Goal: Task Accomplishment & Management: Complete application form

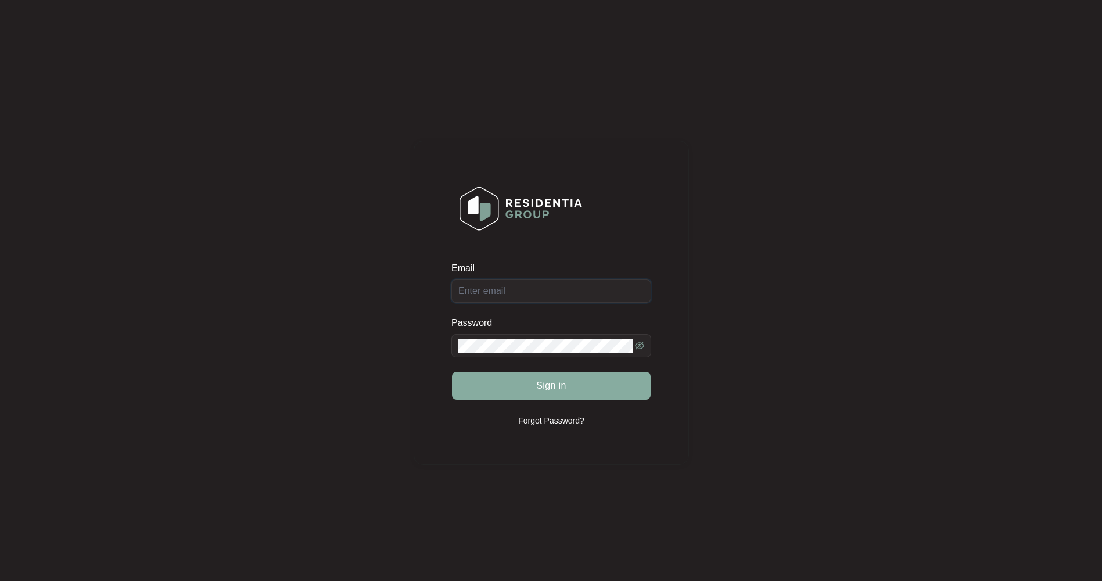
type input "[EMAIL_ADDRESS][DOMAIN_NAME]"
click at [545, 383] on span "Sign in" at bounding box center [551, 386] width 30 height 14
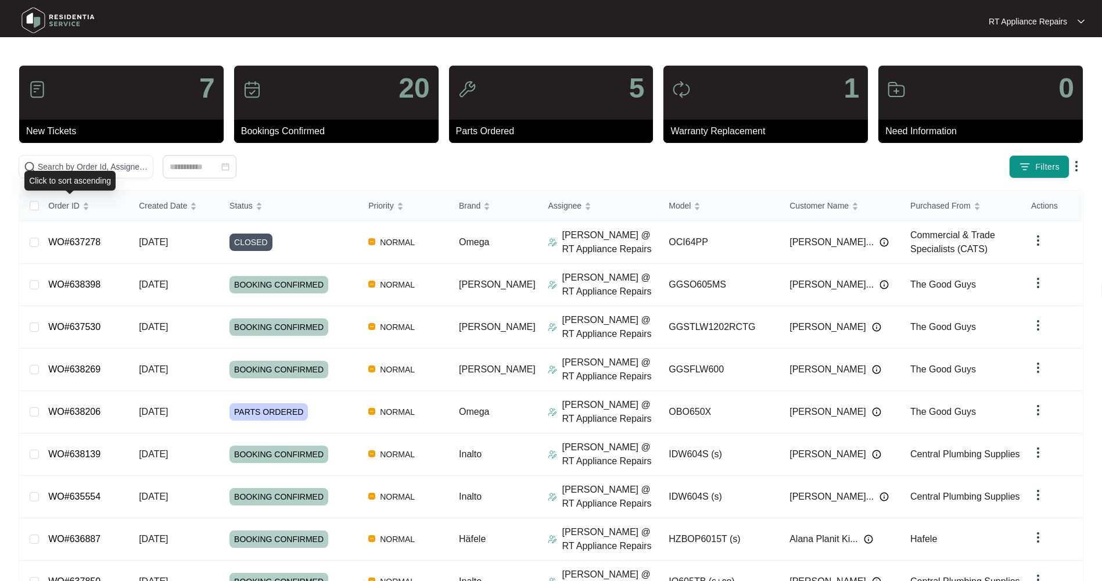
click at [91, 175] on div "Click to sort ascending" at bounding box center [69, 181] width 91 height 20
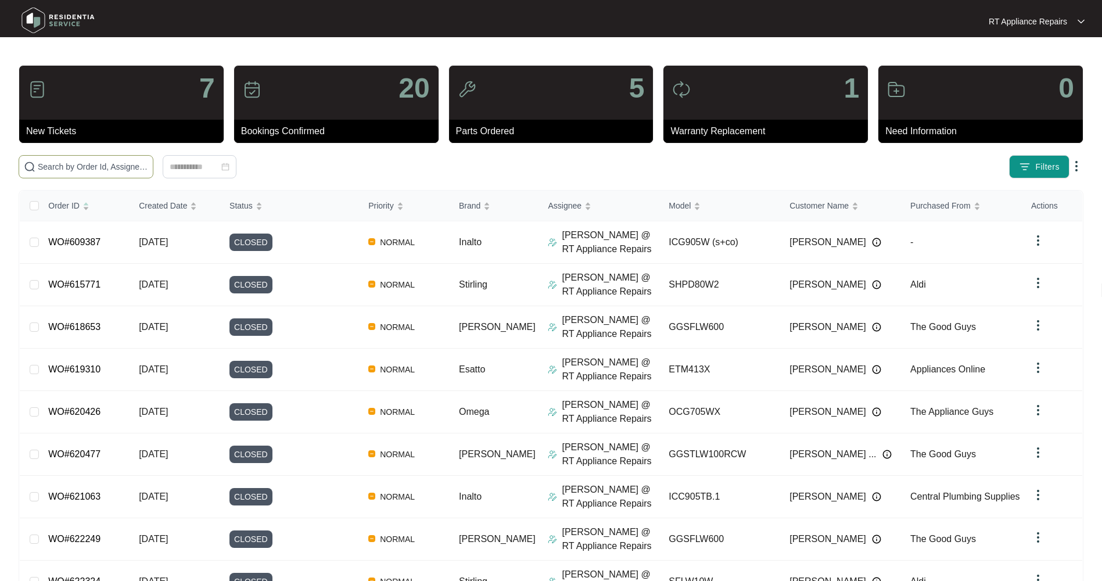
click at [90, 164] on input "text" at bounding box center [93, 166] width 110 height 13
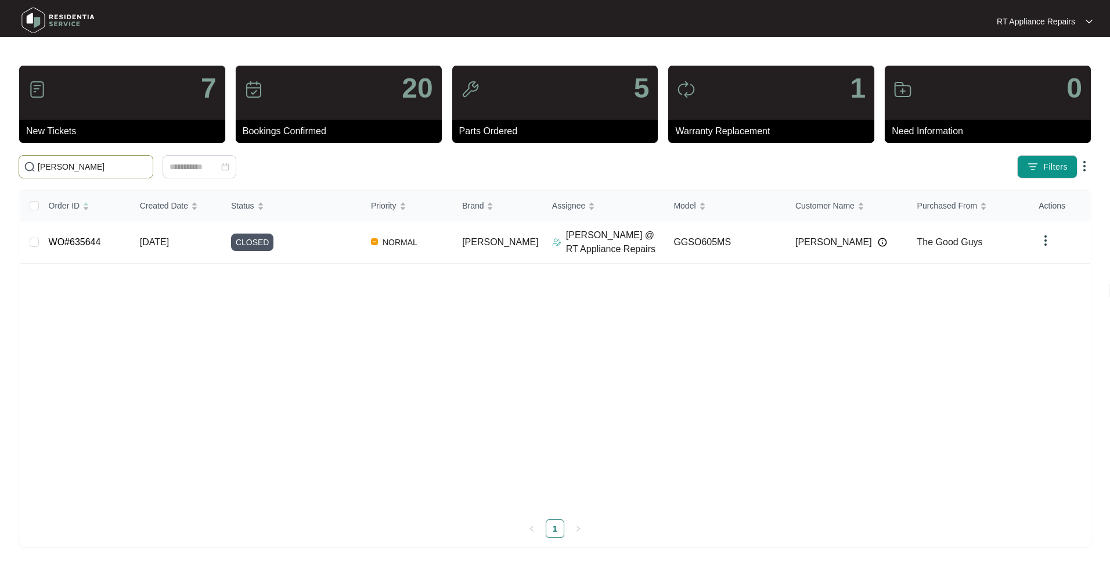
drag, startPoint x: 98, startPoint y: 167, endPoint x: 7, endPoint y: 164, distance: 91.2
click at [7, 164] on main "7 New Tickets 20 Bookings Confirmed 5 Parts Ordered 1 Warranty Replacement 0 Ne…" at bounding box center [555, 290] width 1110 height 581
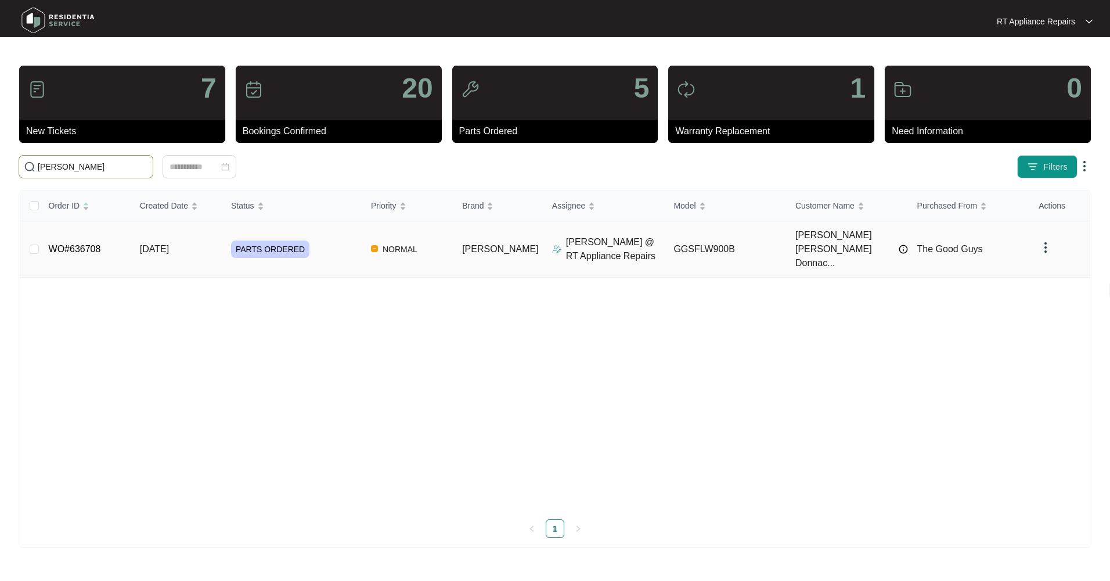
type input "[PERSON_NAME]"
click at [160, 244] on span "[DATE]" at bounding box center [154, 249] width 29 height 10
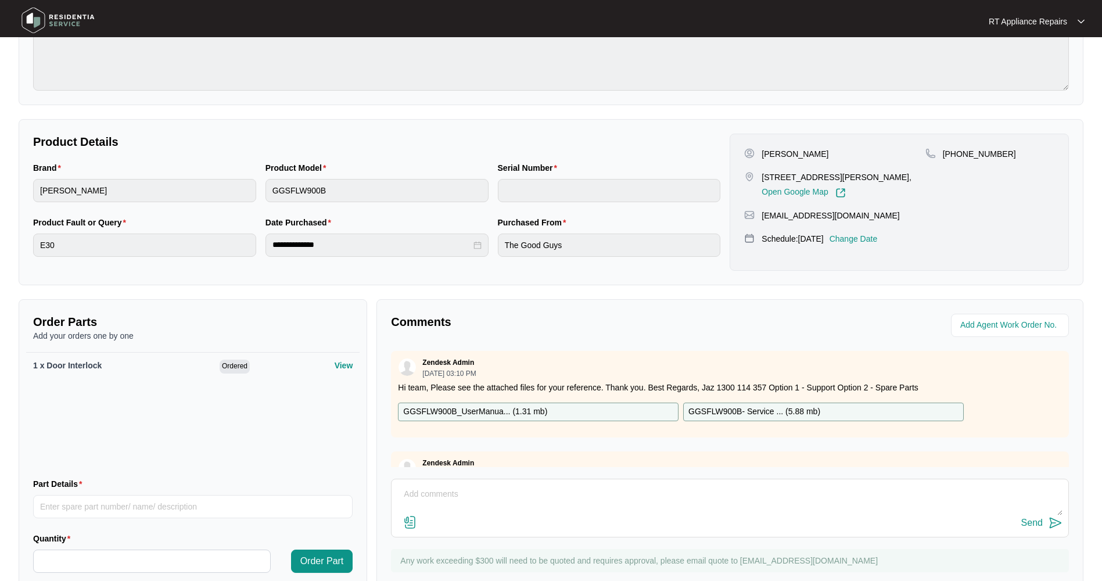
scroll to position [192, 0]
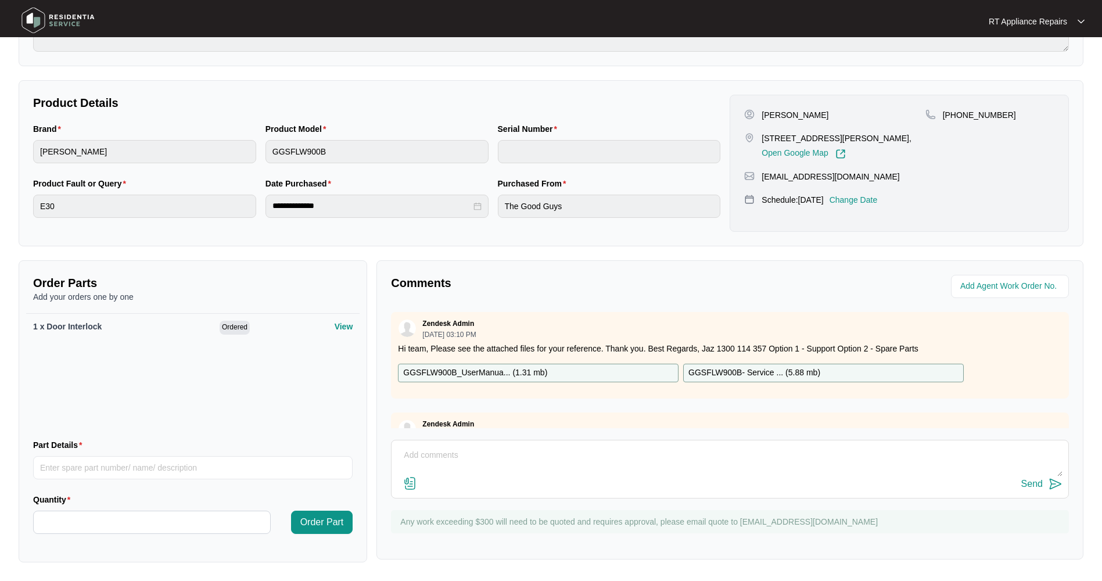
click at [490, 454] on textarea at bounding box center [729, 461] width 665 height 30
paste textarea "[DATE] 11:00 - 11:30 Replaced door lock and tested ok. Show customer how to cle…"
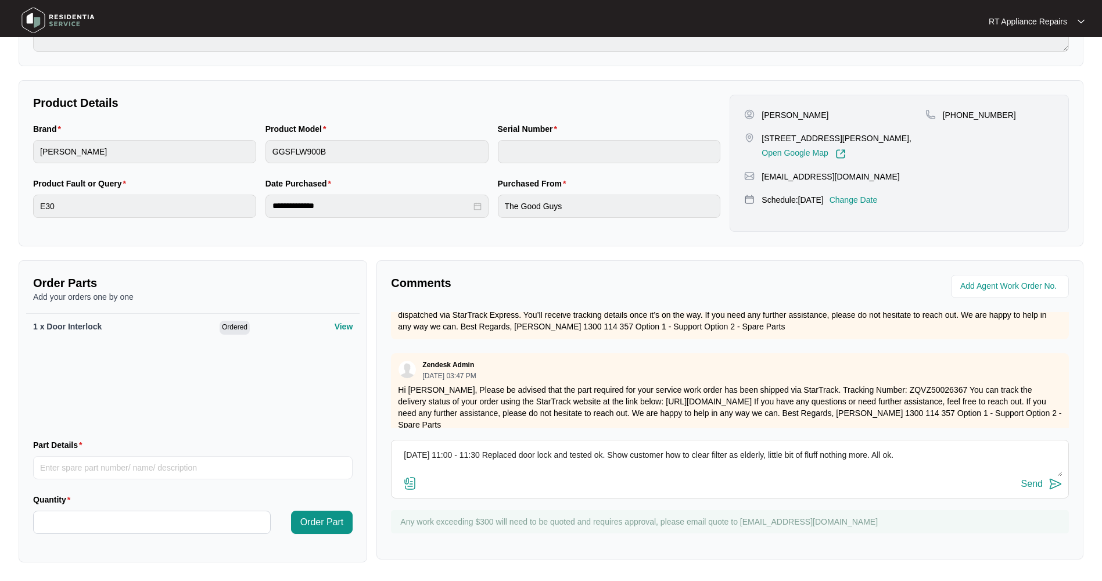
scroll to position [328, 0]
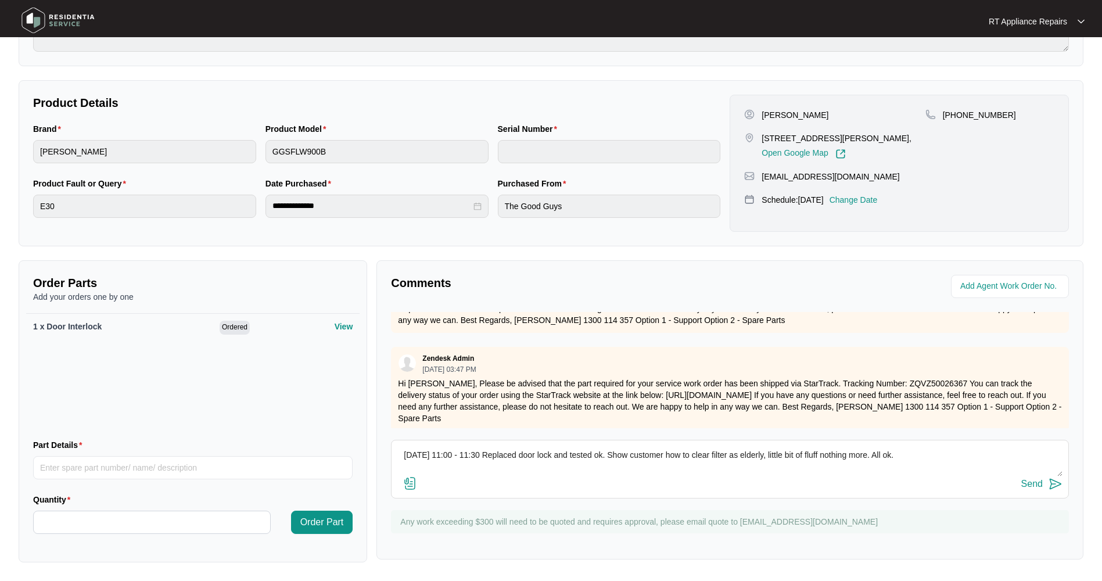
type textarea "[DATE] 11:00 - 11:30 Replaced door lock and tested ok. Show customer how to cle…"
click at [1056, 483] on img at bounding box center [1055, 484] width 14 height 14
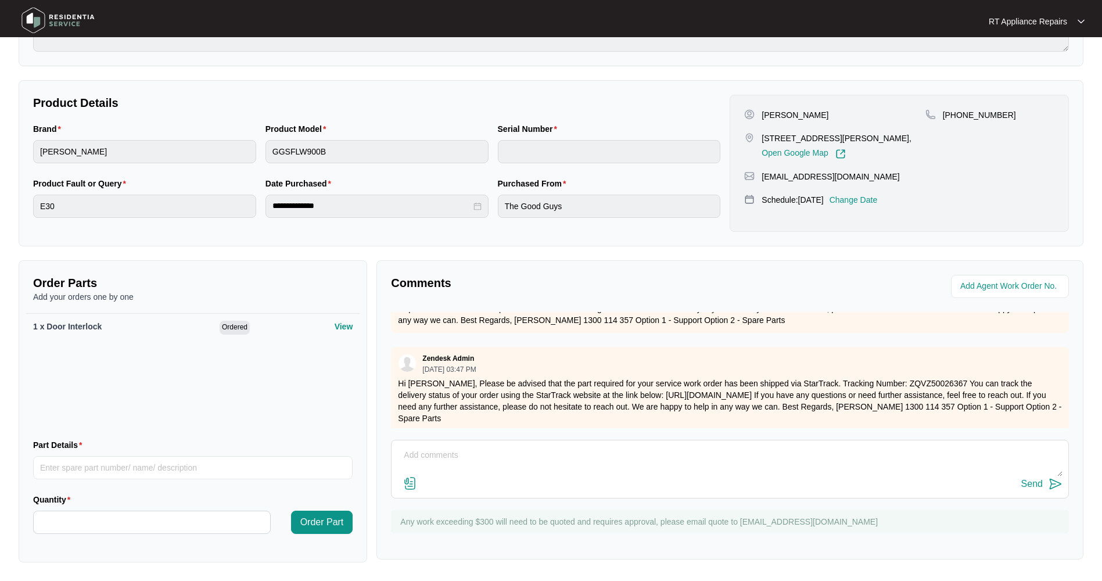
click at [429, 469] on textarea at bounding box center [729, 461] width 665 height 30
paste textarea "[PERSON_NAME] Washing Machine M: GGSFLW900B S: 540V3702501A5075U00095"
type textarea "[PERSON_NAME] Washing Machine M: GGSFLW900B S: 540V3702501A5075U00095"
click at [1057, 486] on img at bounding box center [1055, 484] width 14 height 14
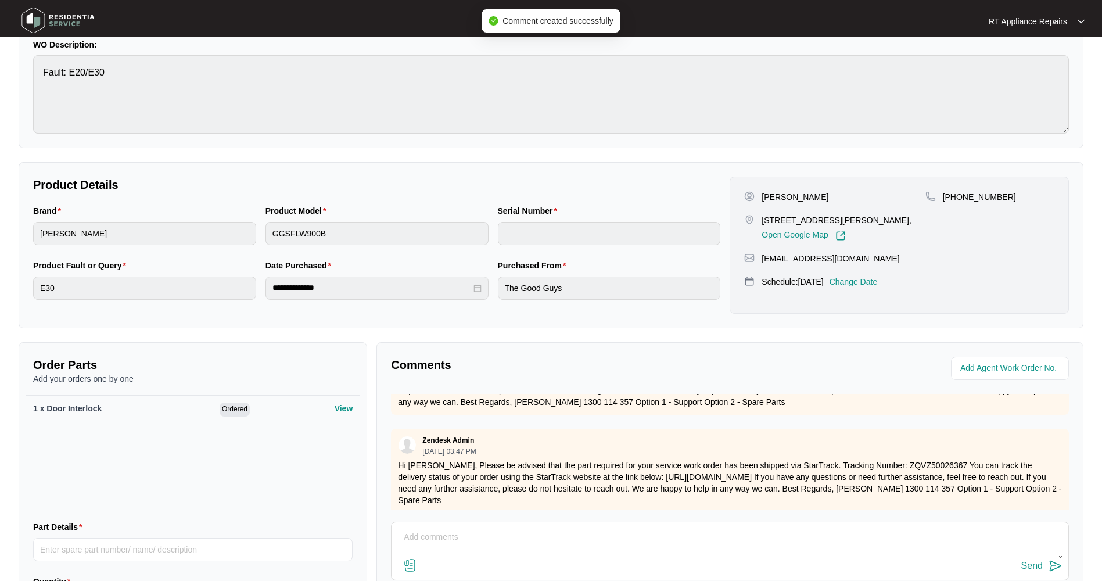
scroll to position [0, 0]
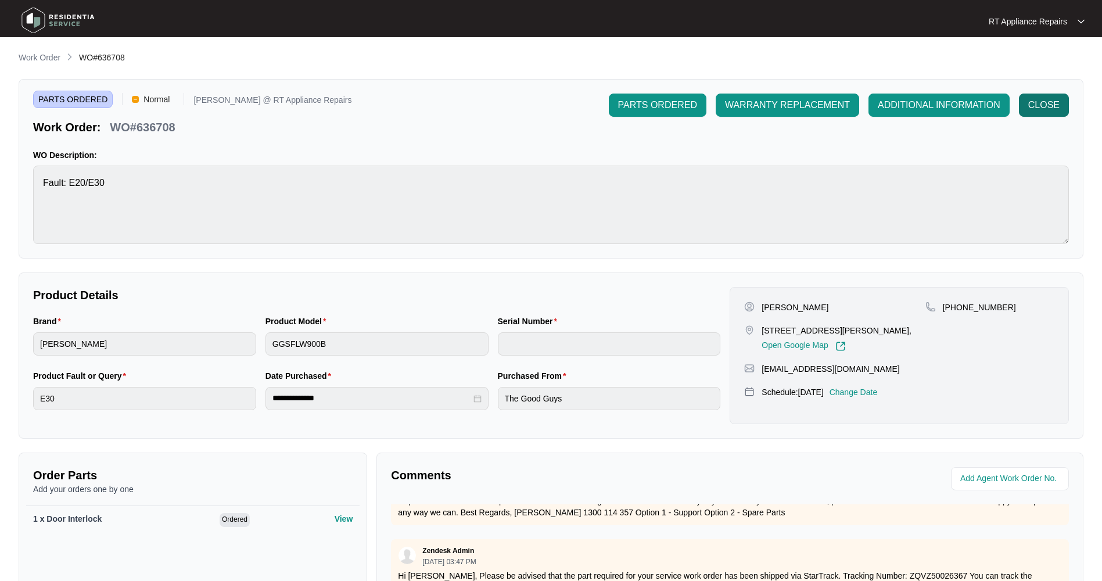
click at [1030, 112] on button "CLOSE" at bounding box center [1044, 105] width 50 height 23
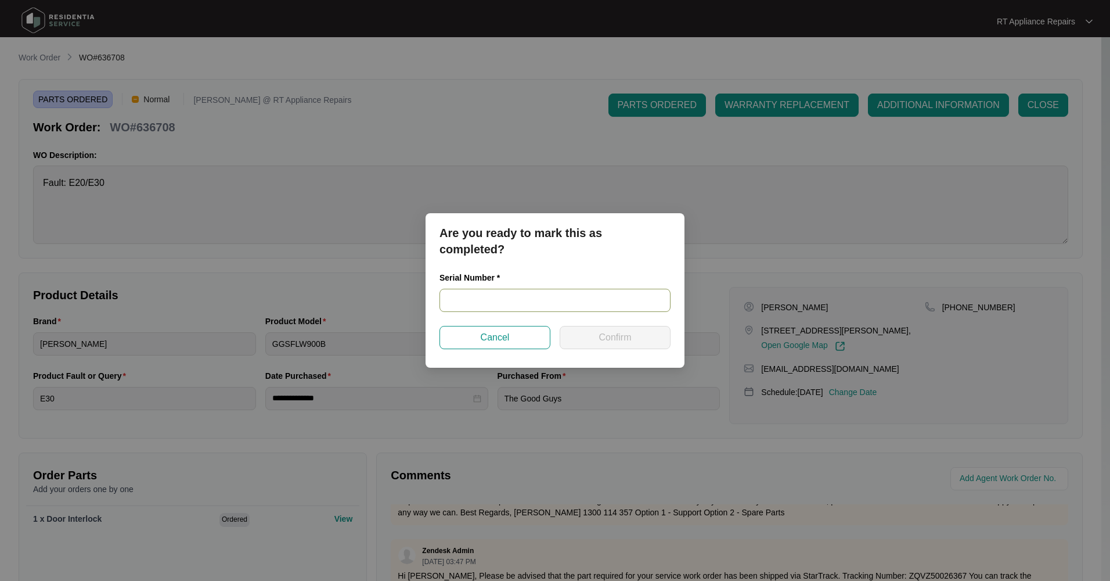
click at [502, 296] on input "text" at bounding box center [555, 300] width 231 height 23
paste input "540V3702501A5075U00095"
type input "540V3702501A5075U00095"
click at [588, 349] on div "Are you ready to mark this as completed? Serial Number * 540V3702501A5075U00095…" at bounding box center [555, 290] width 259 height 154
click at [594, 337] on button "Confirm" at bounding box center [615, 337] width 111 height 23
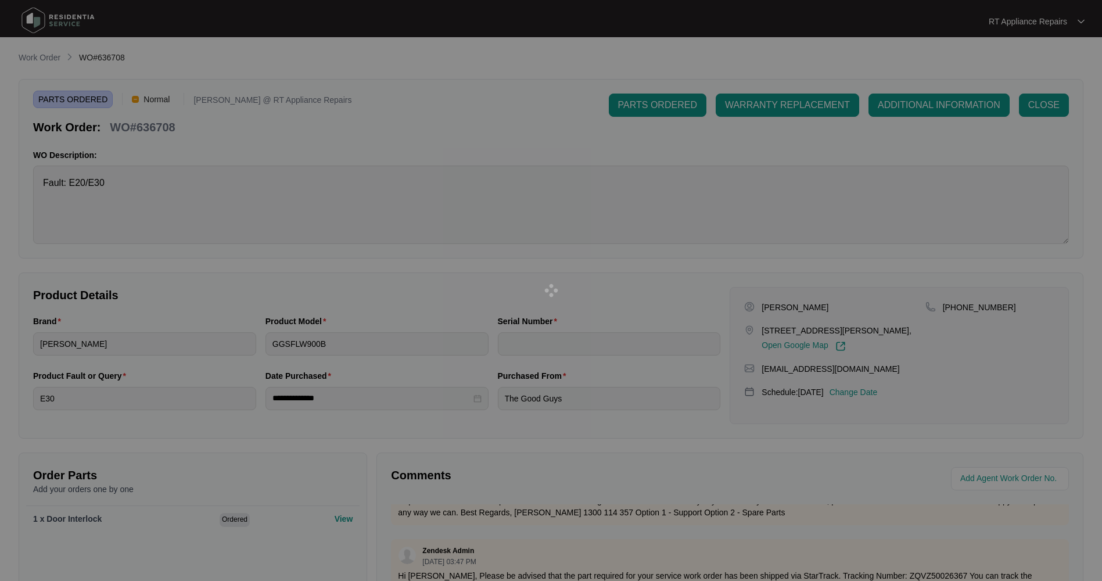
type input "540V3702501A5075U00095"
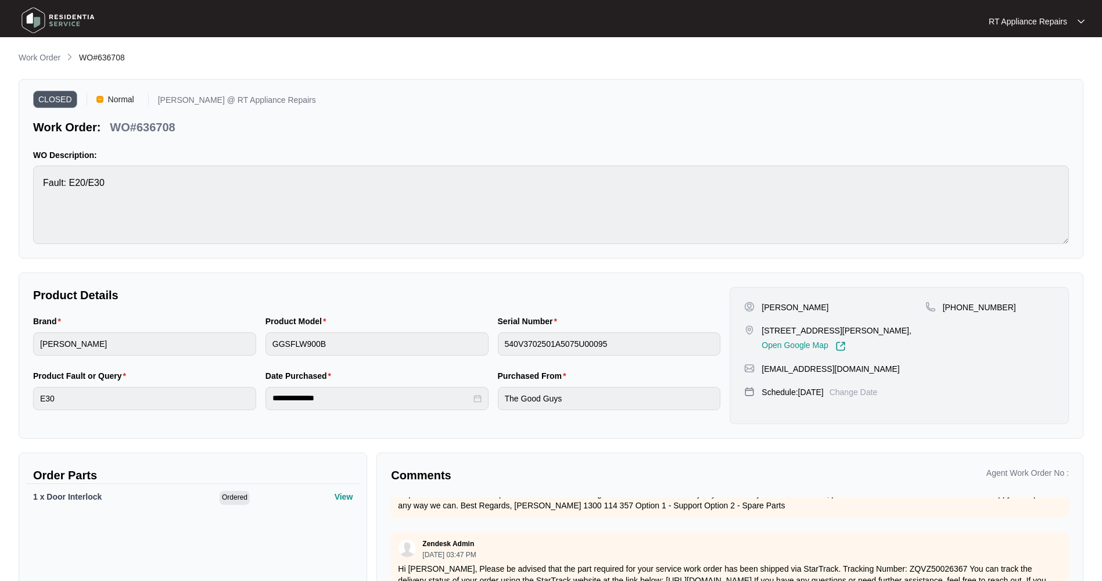
click at [1030, 22] on p "RT Appliance Repairs" at bounding box center [1027, 22] width 78 height 12
click at [1026, 64] on p "Log Out" at bounding box center [1045, 62] width 59 height 12
